Goal: Task Accomplishment & Management: Manage account settings

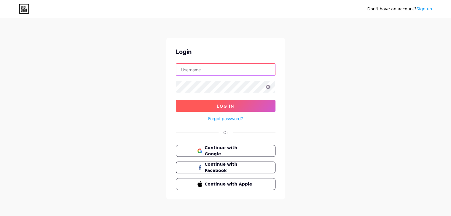
type input "[PERSON_NAME][EMAIL_ADDRESS][DOMAIN_NAME]"
click at [232, 103] on button "Log In" at bounding box center [226, 106] width 100 height 12
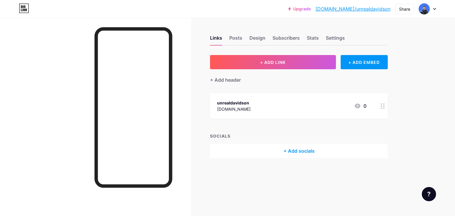
click at [245, 102] on div "unrealdavidson" at bounding box center [233, 103] width 33 height 6
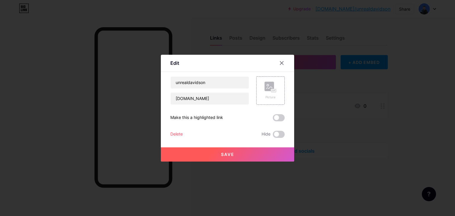
click at [245, 102] on input "[DOMAIN_NAME]" at bounding box center [210, 99] width 78 height 12
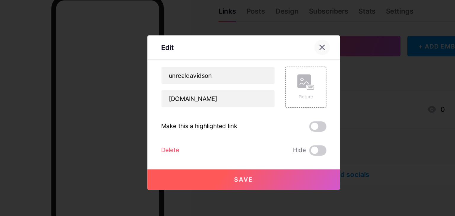
click at [284, 63] on div at bounding box center [281, 63] width 11 height 11
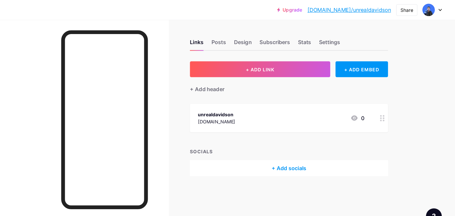
click at [362, 10] on link "[DOMAIN_NAME]/unrealdavidson" at bounding box center [352, 8] width 75 height 7
click at [338, 40] on div "Settings" at bounding box center [335, 39] width 19 height 11
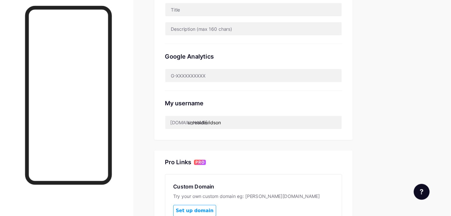
scroll to position [150, 0]
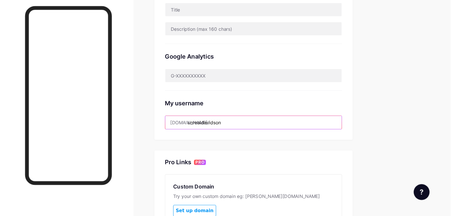
click at [277, 127] on input "unrealdavidson" at bounding box center [274, 132] width 158 height 12
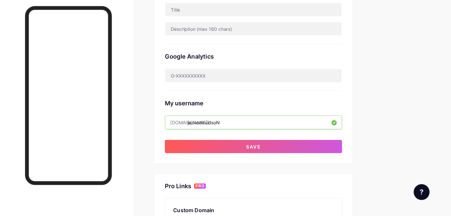
click at [328, 113] on div "My username" at bounding box center [273, 114] width 159 height 8
click at [299, 135] on input "jaimedavidsoN" at bounding box center [274, 132] width 158 height 12
type input "jaimedavidson_"
click at [320, 117] on div "My username" at bounding box center [273, 114] width 159 height 8
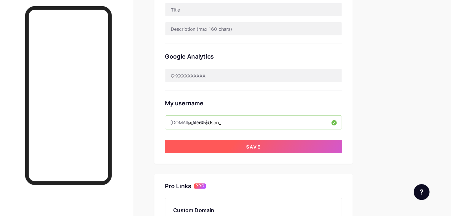
click at [316, 149] on button "Save" at bounding box center [273, 154] width 159 height 12
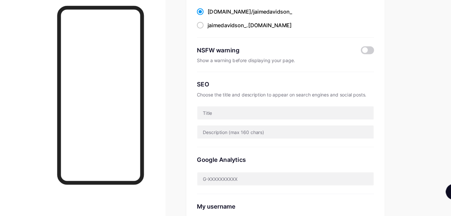
scroll to position [57, 0]
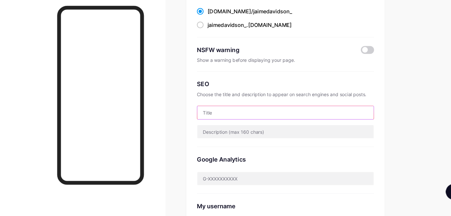
click at [262, 126] on input "text" at bounding box center [274, 123] width 158 height 12
type input "j"
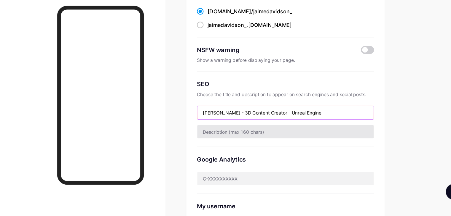
type input "[PERSON_NAME] - 3D Content Creator - Unreal Engine"
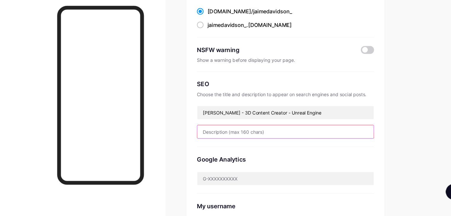
drag, startPoint x: 256, startPoint y: 134, endPoint x: 255, endPoint y: 140, distance: 5.5
click at [255, 140] on input "text" at bounding box center [274, 140] width 158 height 12
paste input "[PERSON_NAME] - 3D Content Creator - Unreal Engine"
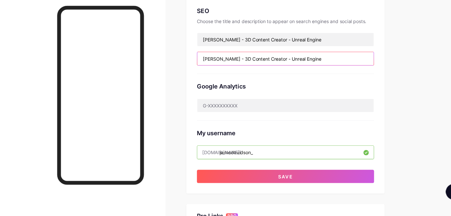
scroll to position [143, 0]
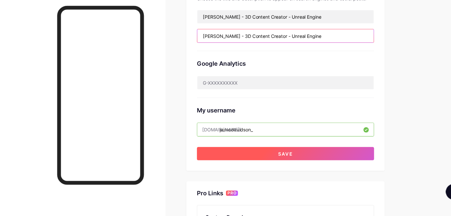
type input "[PERSON_NAME] - 3D Content Creator - Unreal Engine"
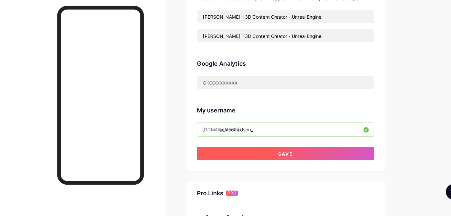
click at [280, 159] on span "Save" at bounding box center [273, 160] width 13 height 5
